Goal: Task Accomplishment & Management: Manage account settings

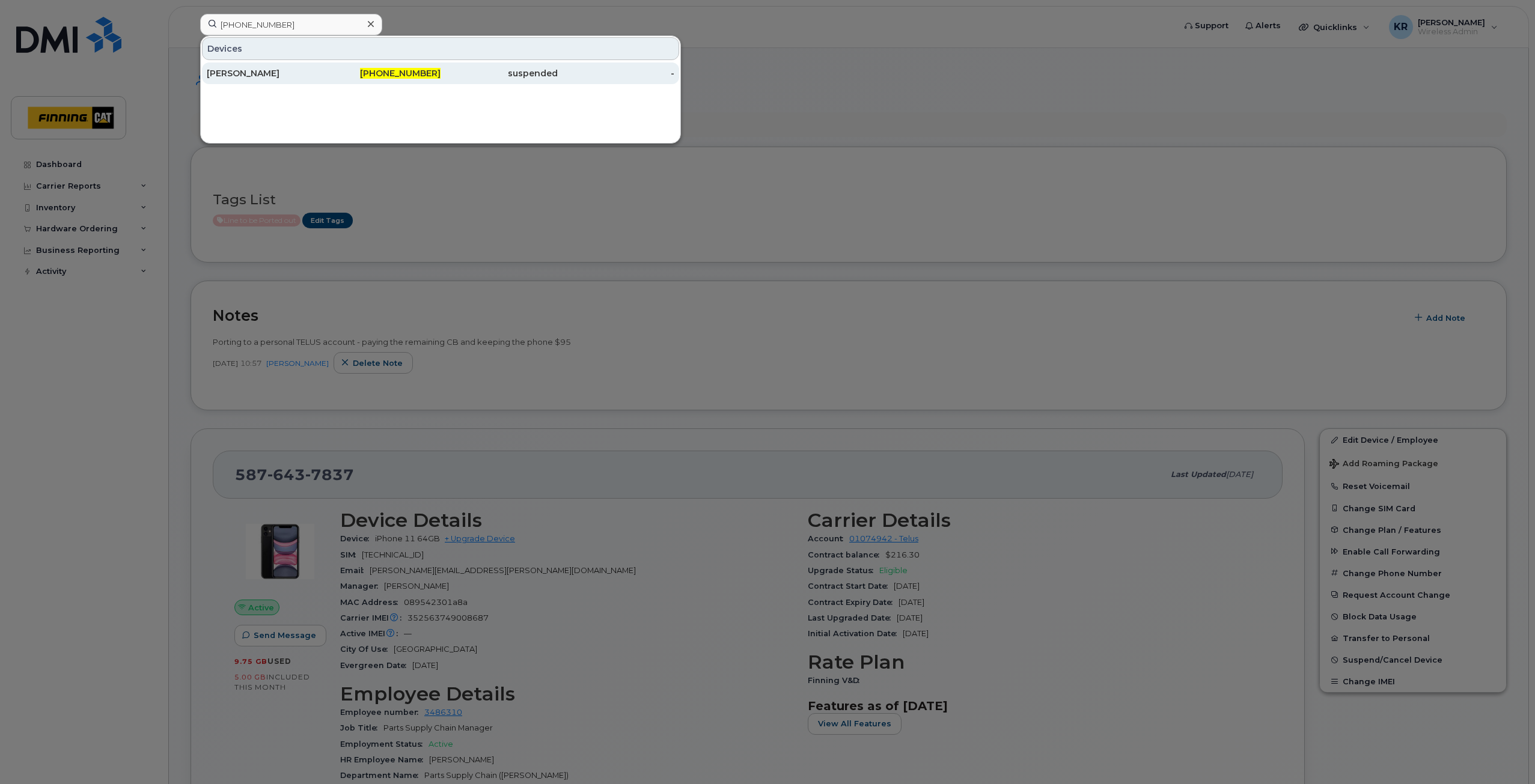
type input "587-596-0148"
drag, startPoint x: 250, startPoint y: 70, endPoint x: 264, endPoint y: 73, distance: 14.3
click at [250, 70] on div "[PERSON_NAME]" at bounding box center [265, 73] width 117 height 12
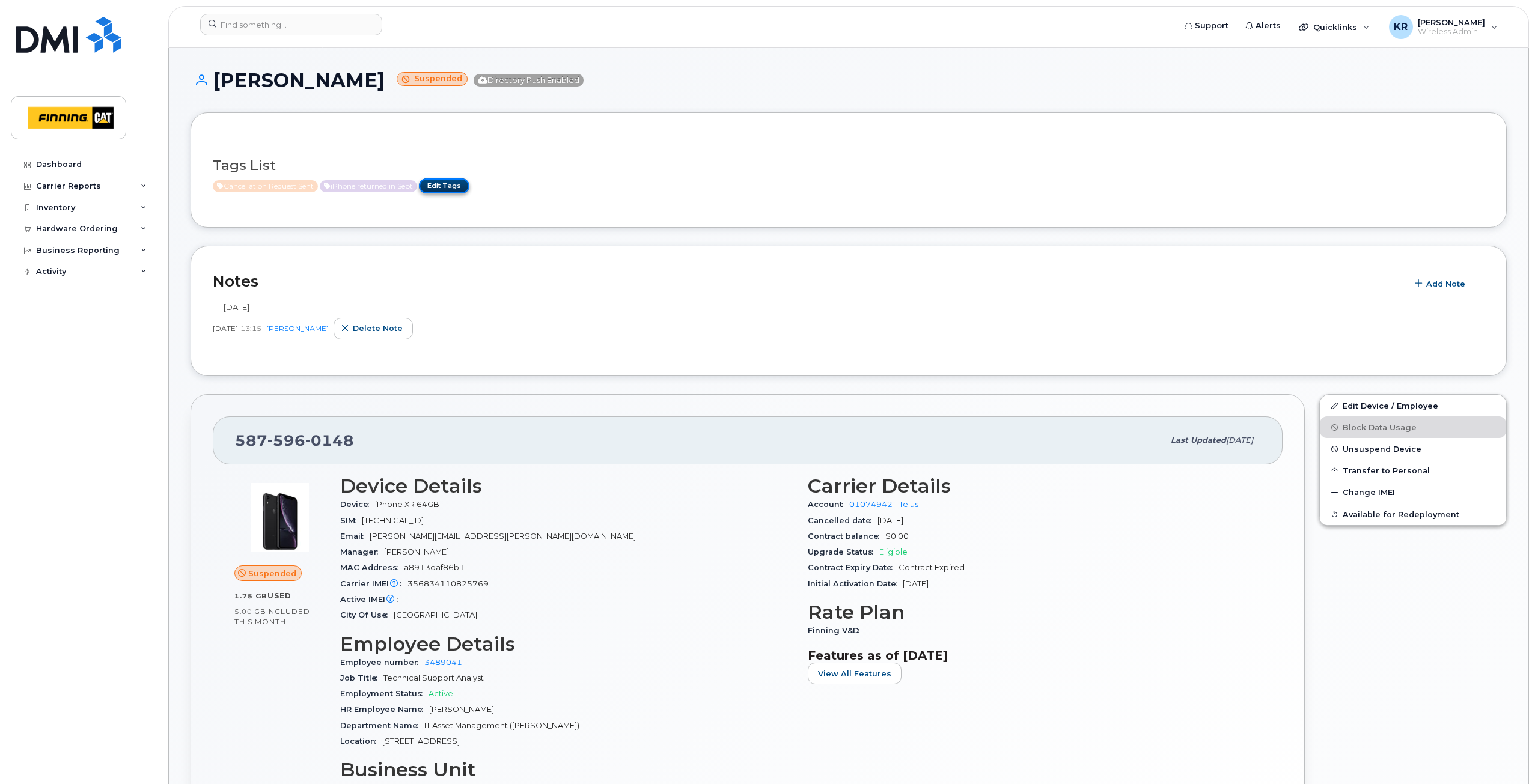
click at [447, 188] on link "Edit Tags" at bounding box center [444, 186] width 51 height 15
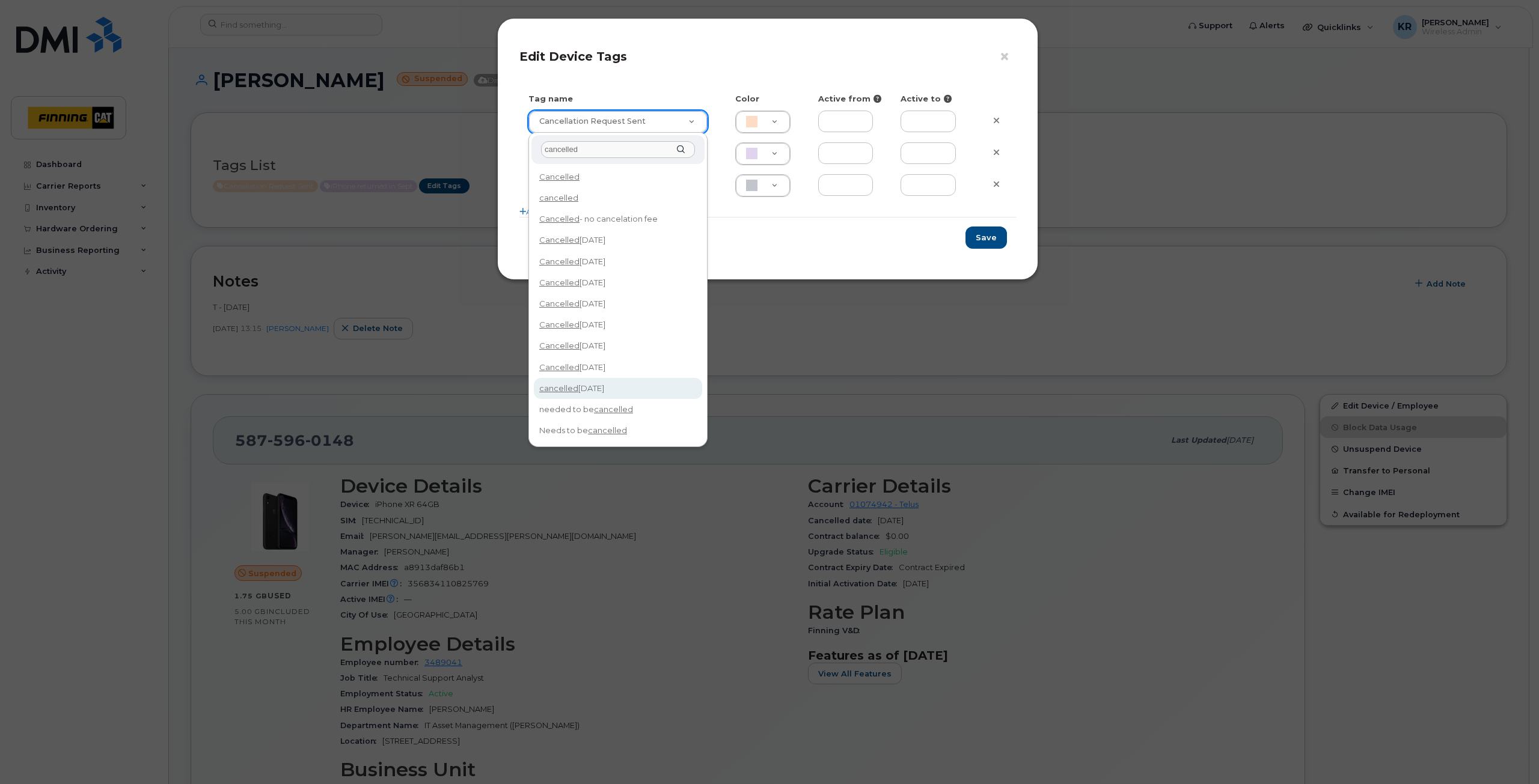
type input "cancelled"
type input "cancelled [DATE]"
type input "F8C6C8"
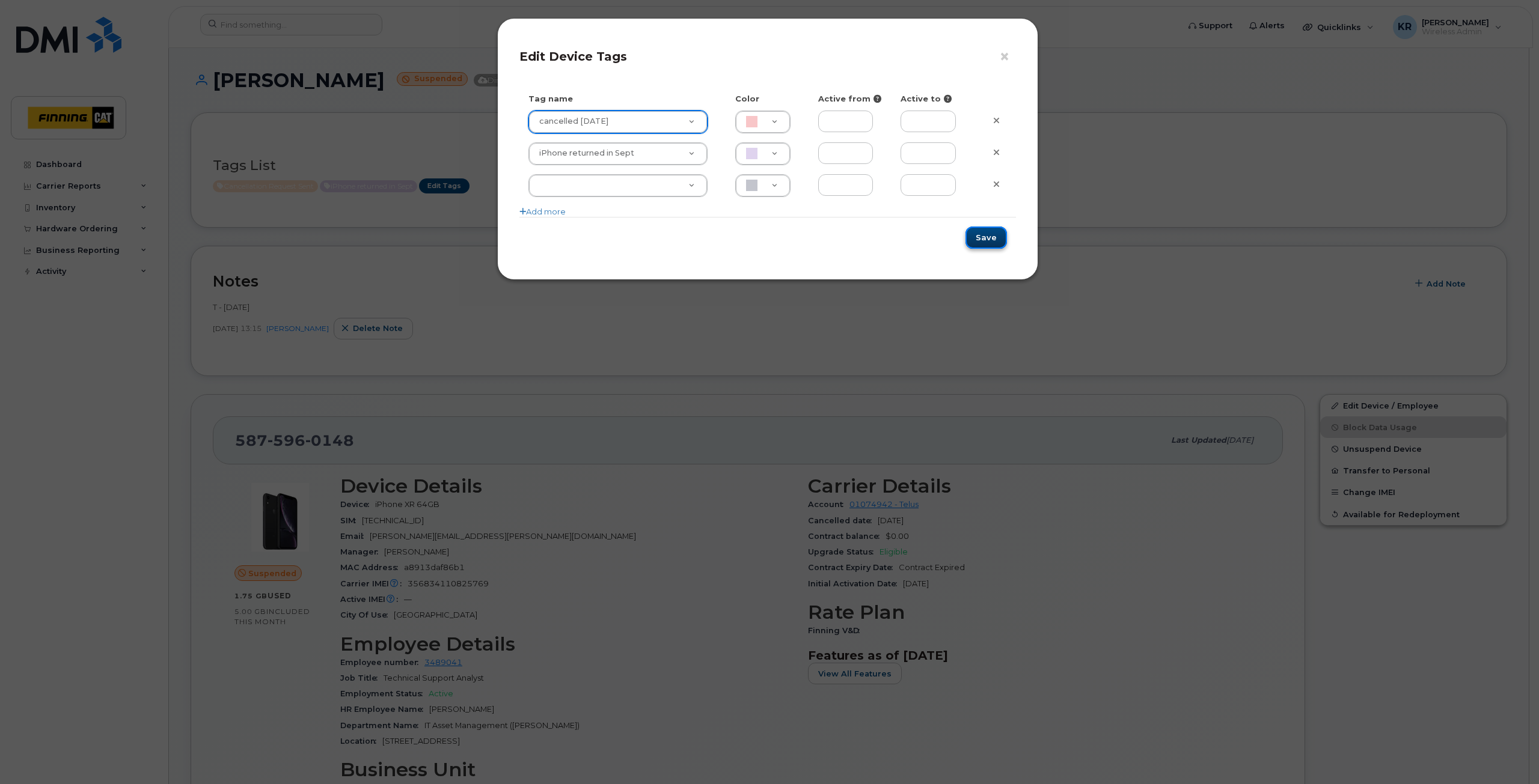
click at [992, 235] on button "Save" at bounding box center [986, 237] width 42 height 22
